Goal: Task Accomplishment & Management: Manage account settings

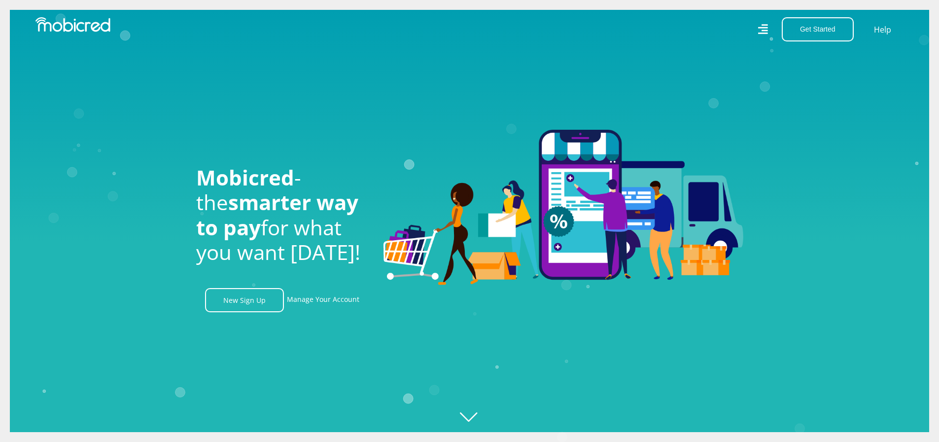
scroll to position [0, 702]
click at [327, 305] on link "Manage Your Account" at bounding box center [323, 300] width 72 height 24
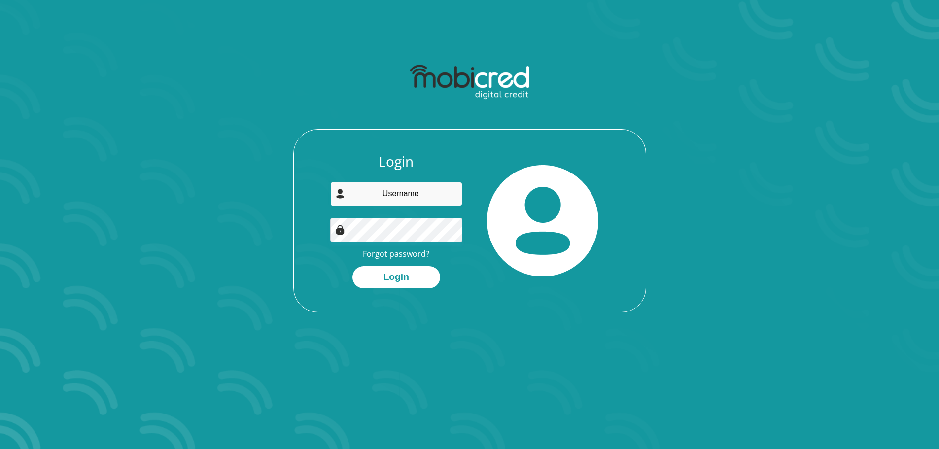
click at [399, 183] on input "email" at bounding box center [396, 194] width 132 height 24
type input "Dylansmyth.97@gmail.com"
click at [400, 275] on button "Login" at bounding box center [396, 277] width 88 height 22
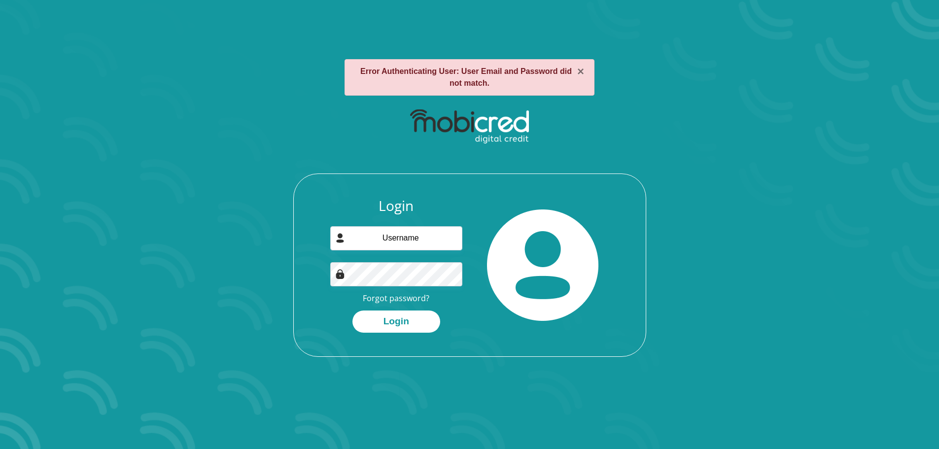
click at [274, 223] on div "Login Forgot password? Login" at bounding box center [469, 229] width 529 height 253
click at [397, 237] on input "email" at bounding box center [396, 238] width 132 height 24
type input "[EMAIL_ADDRESS][DOMAIN_NAME]"
click at [352, 310] on button "Login" at bounding box center [396, 321] width 88 height 22
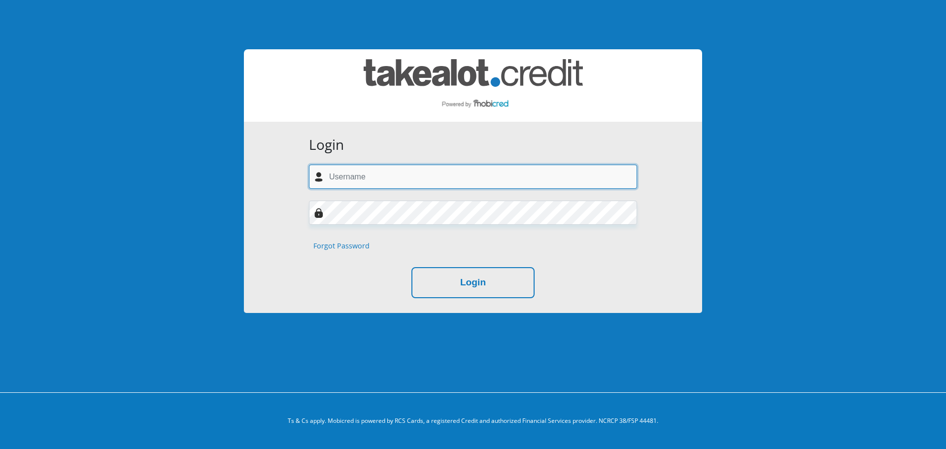
click at [380, 177] on input "text" at bounding box center [473, 177] width 328 height 24
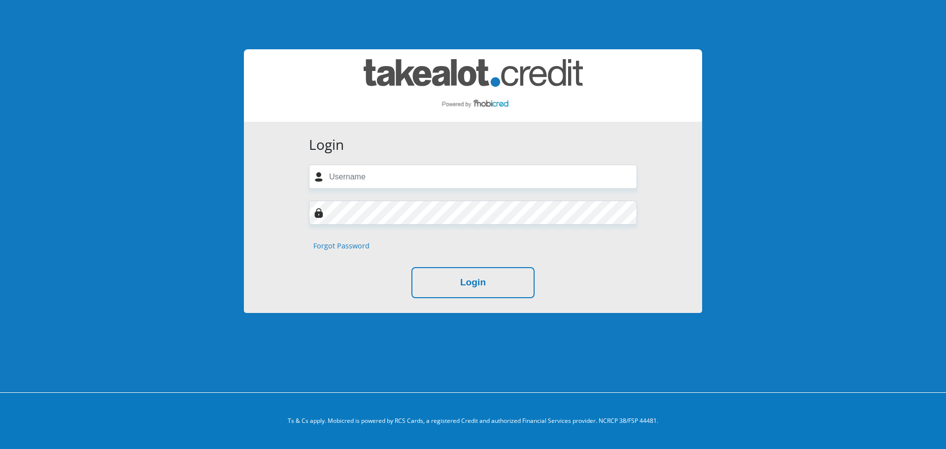
click at [370, 272] on div "Login" at bounding box center [473, 282] width 328 height 31
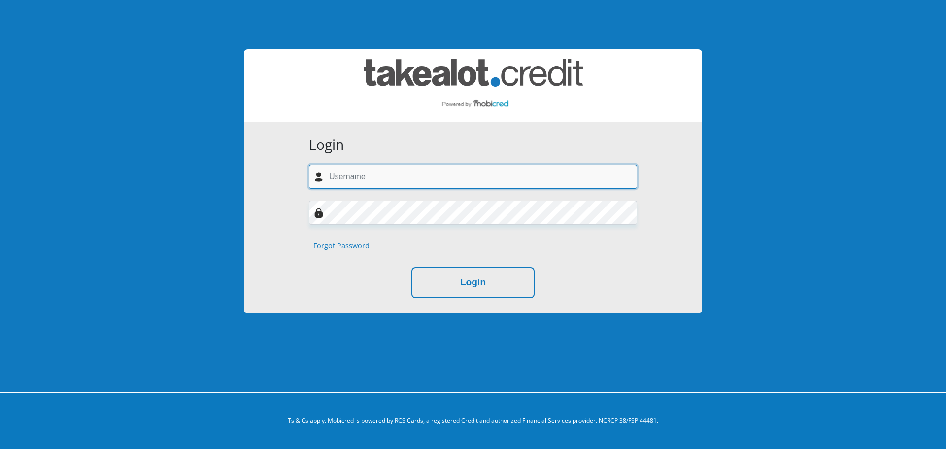
click at [396, 184] on input "text" at bounding box center [473, 177] width 328 height 24
type input "Dylansmyth.97@gmail.com"
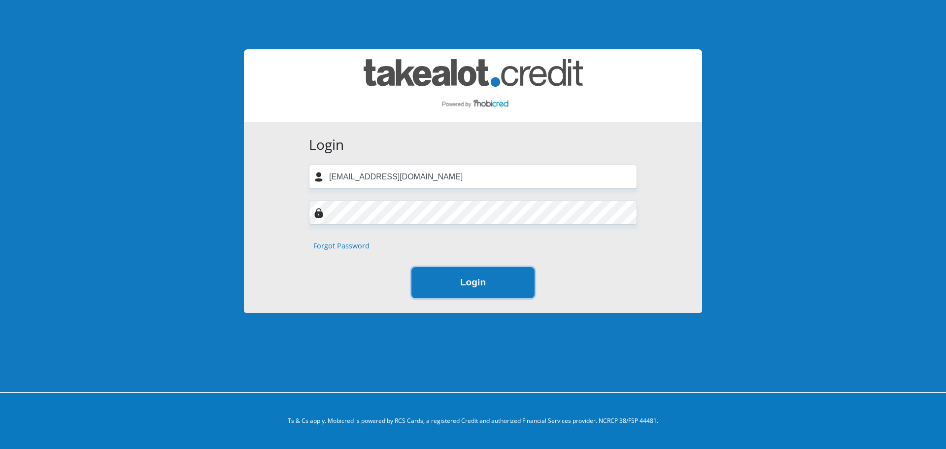
click at [481, 291] on button "Login" at bounding box center [472, 282] width 123 height 31
click at [393, 347] on div "Login Dylansmyth.97@gmail.com Forgot Password Processing" at bounding box center [473, 181] width 562 height 362
